Goal: Communication & Community: Participate in discussion

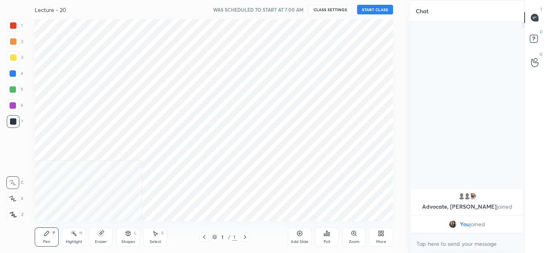
scroll to position [39708, 39533]
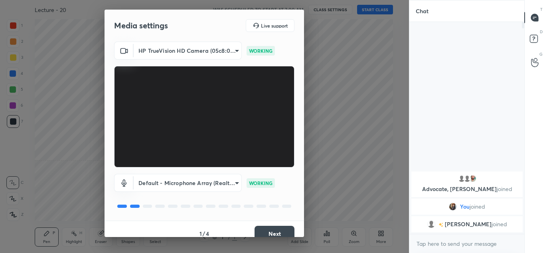
click at [267, 233] on button "Next" at bounding box center [275, 233] width 40 height 16
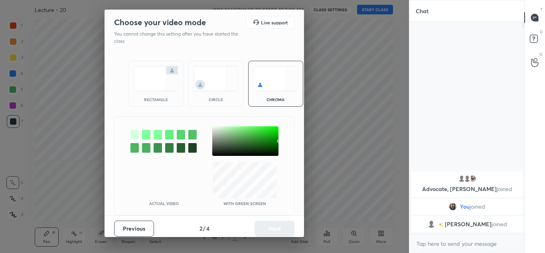
drag, startPoint x: 213, startPoint y: 91, endPoint x: 272, endPoint y: 210, distance: 131.9
click at [213, 91] on div "circle" at bounding box center [215, 84] width 55 height 46
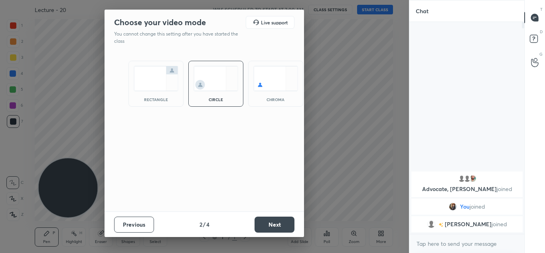
click at [268, 227] on button "Next" at bounding box center [275, 224] width 40 height 16
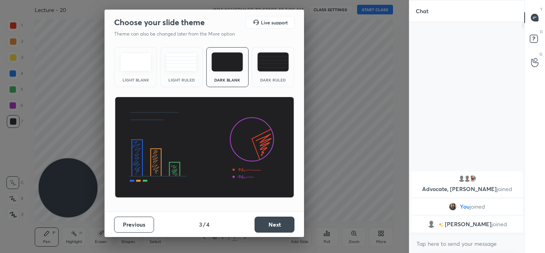
click at [268, 227] on button "Next" at bounding box center [275, 224] width 40 height 16
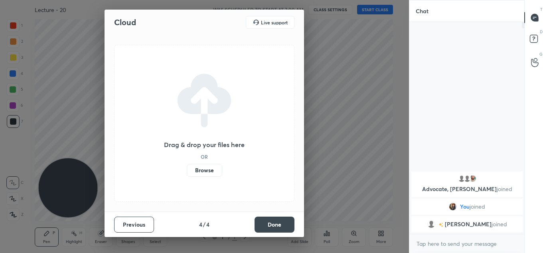
click at [268, 227] on button "Done" at bounding box center [275, 224] width 40 height 16
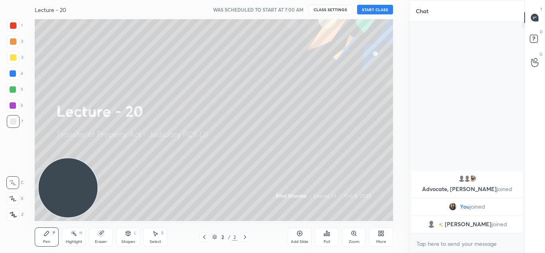
click at [379, 12] on button "START CLASS" at bounding box center [375, 10] width 36 height 10
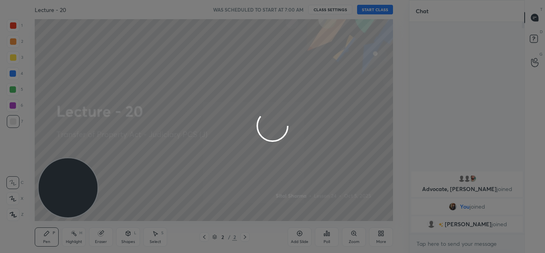
type textarea "x"
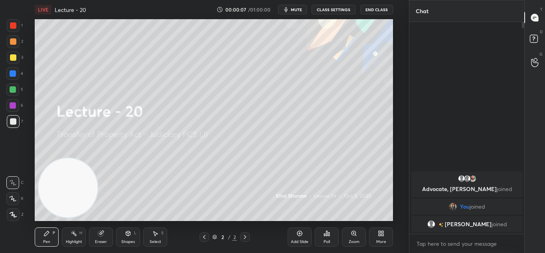
click at [18, 214] on div at bounding box center [13, 214] width 13 height 13
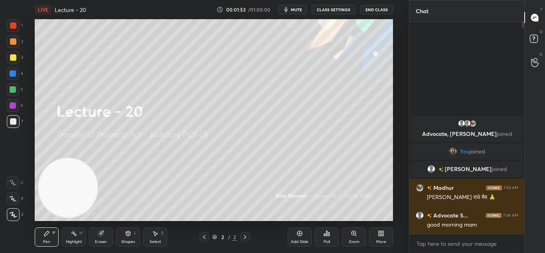
click at [533, 142] on div "T Messages (T) D Doubts (D) G Raise Hand (G)" at bounding box center [534, 126] width 21 height 253
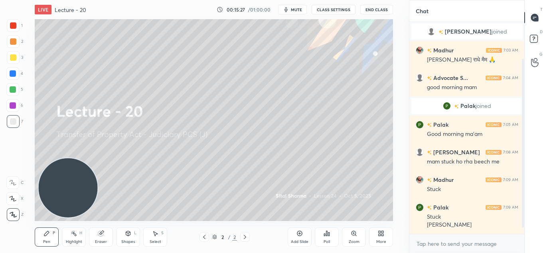
scroll to position [64, 0]
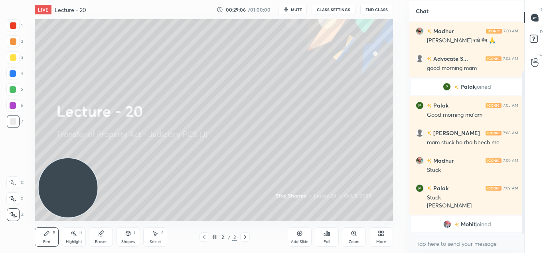
click at [297, 8] on span "mute" at bounding box center [296, 10] width 11 height 6
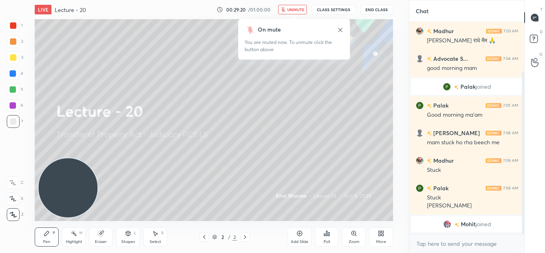
click at [288, 10] on button "unmute" at bounding box center [292, 10] width 29 height 10
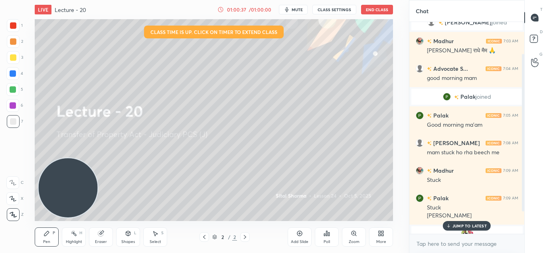
scroll to position [73, 0]
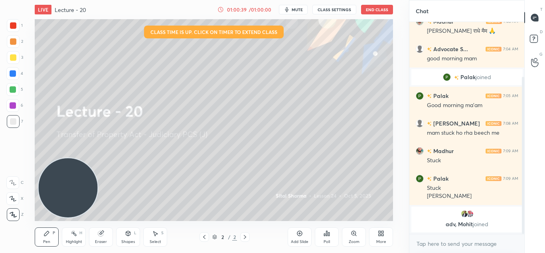
click at [378, 12] on button "End Class" at bounding box center [377, 10] width 32 height 10
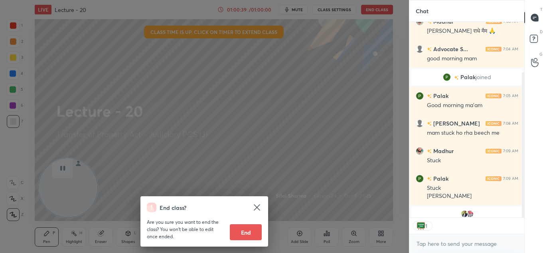
scroll to position [193, 113]
click at [256, 231] on button "End" at bounding box center [246, 232] width 32 height 16
type textarea "x"
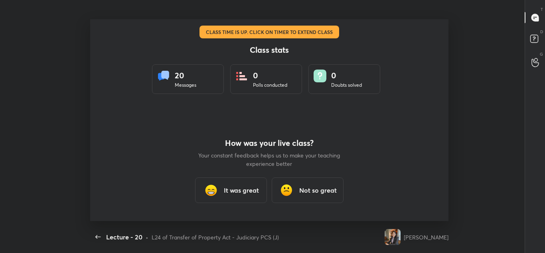
scroll to position [0, 0]
